Goal: Information Seeking & Learning: Learn about a topic

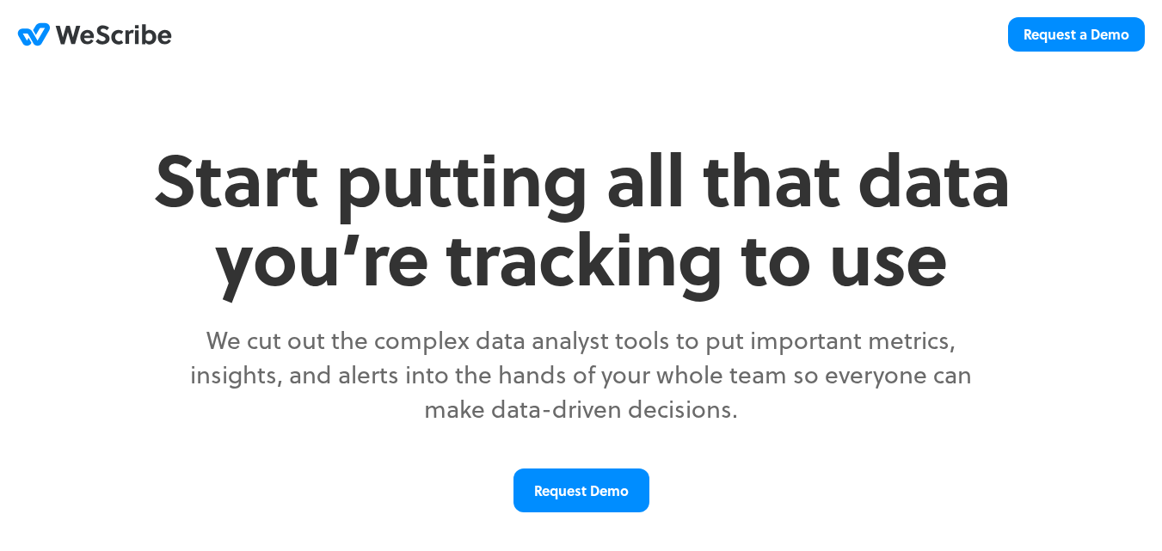
click at [86, 328] on div "Start putting all that data you’re tracking to use We cut out the complex data …" at bounding box center [581, 347] width 1092 height 418
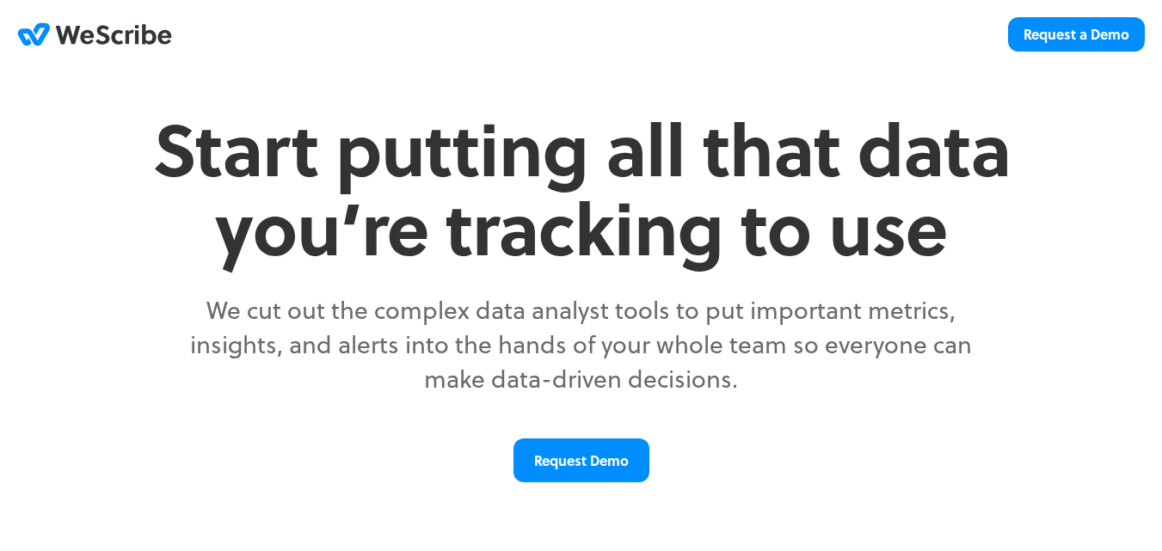
scroll to position [415, 0]
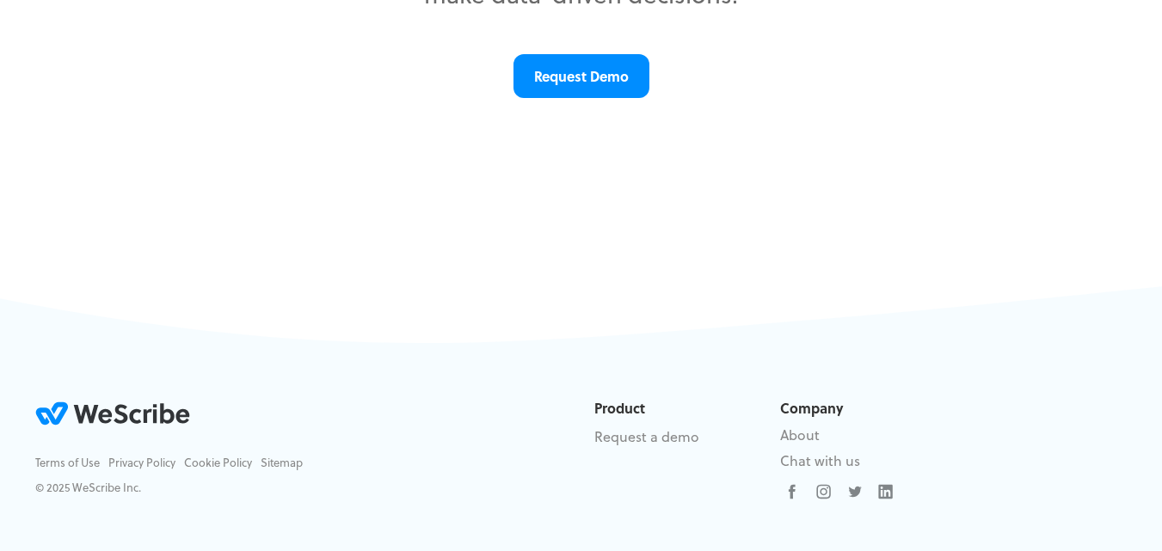
drag, startPoint x: 217, startPoint y: 418, endPoint x: 115, endPoint y: 415, distance: 101.5
click at [115, 415] on div "WeScribe .st0{fill:#323538;} .st1{fill:#008DFF;} Terms of Use Privacy Policy Co…" at bounding box center [301, 453] width 559 height 110
drag, startPoint x: 120, startPoint y: 488, endPoint x: 74, endPoint y: 488, distance: 45.6
click at [74, 488] on div "© 2025 WeScribe Inc." at bounding box center [301, 487] width 533 height 17
copy div "WeScribe"
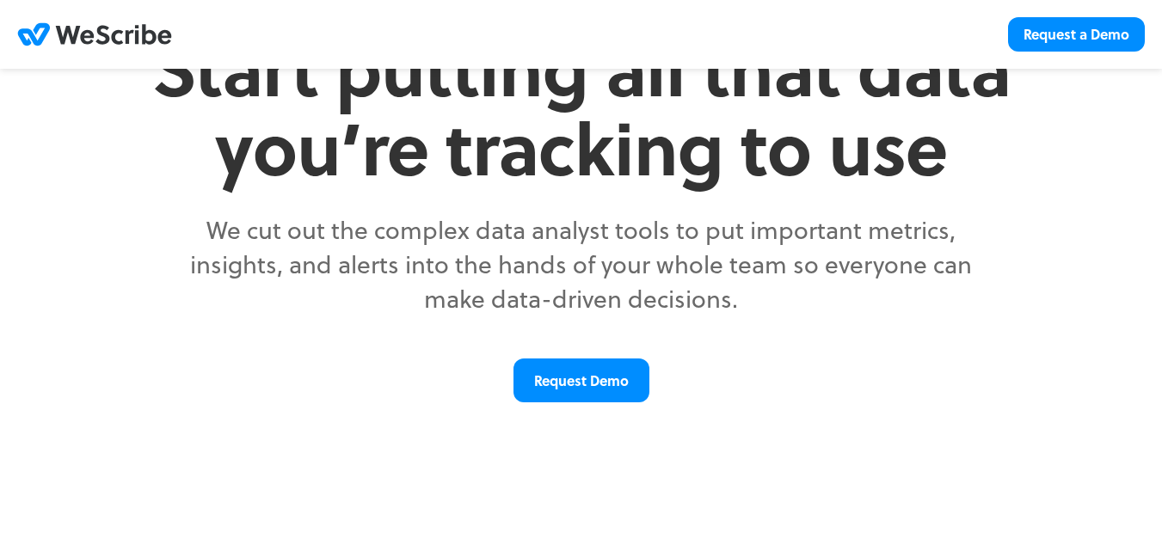
scroll to position [71, 0]
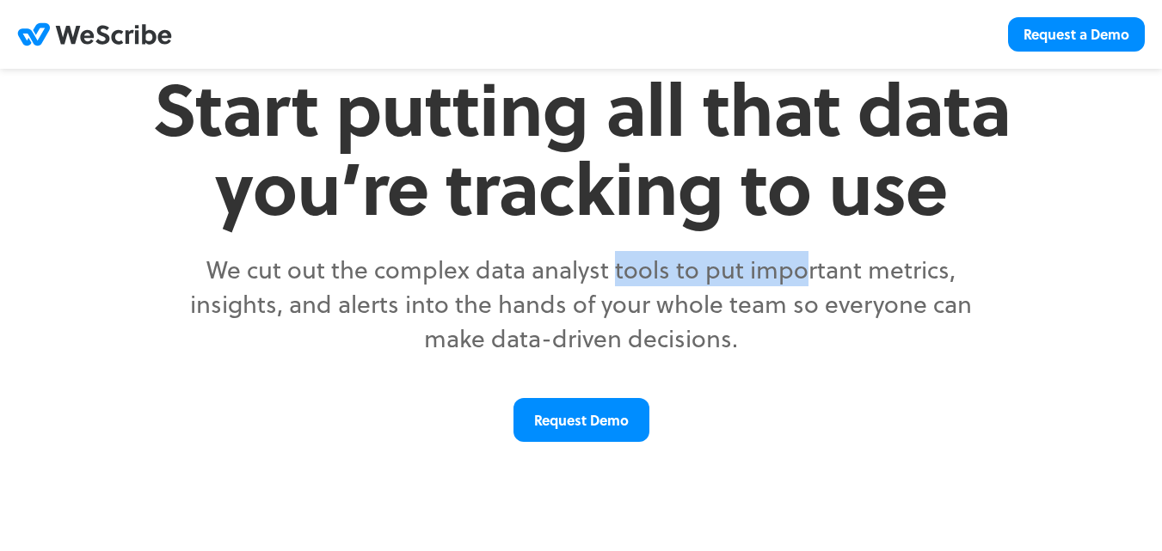
drag, startPoint x: 475, startPoint y: 267, endPoint x: 656, endPoint y: 278, distance: 181.8
click at [656, 278] on p "We cut out the complex data analyst tools to put important metrics, insights, a…" at bounding box center [581, 303] width 817 height 103
copy p "data analyst tool"
click at [212, 373] on div "Start putting all that data you’re tracking to use We cut out the complex data …" at bounding box center [581, 276] width 1092 height 418
drag, startPoint x: 767, startPoint y: 352, endPoint x: 209, endPoint y: 275, distance: 563.4
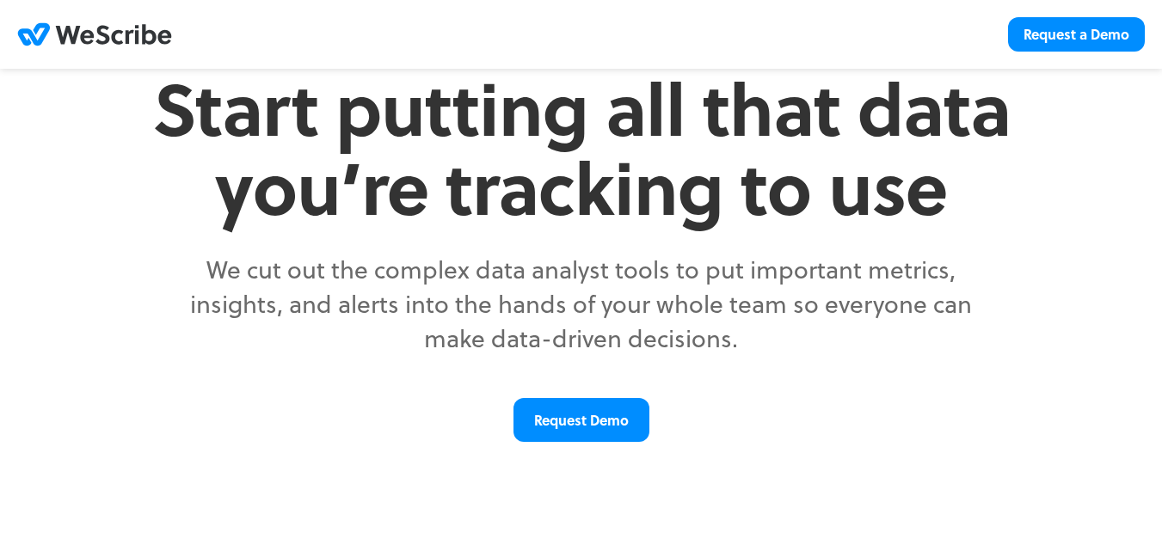
click at [209, 275] on p "We cut out the complex data analyst tools to put important metrics, insights, a…" at bounding box center [581, 303] width 817 height 103
copy p "We cut out the complex data analyst tools to put important metrics, insights, a…"
drag, startPoint x: 1008, startPoint y: 225, endPoint x: 705, endPoint y: 16, distance: 367.9
click at [1000, 217] on h2 "Start putting all that data you’re tracking to use" at bounding box center [581, 146] width 860 height 159
